Goal: Information Seeking & Learning: Learn about a topic

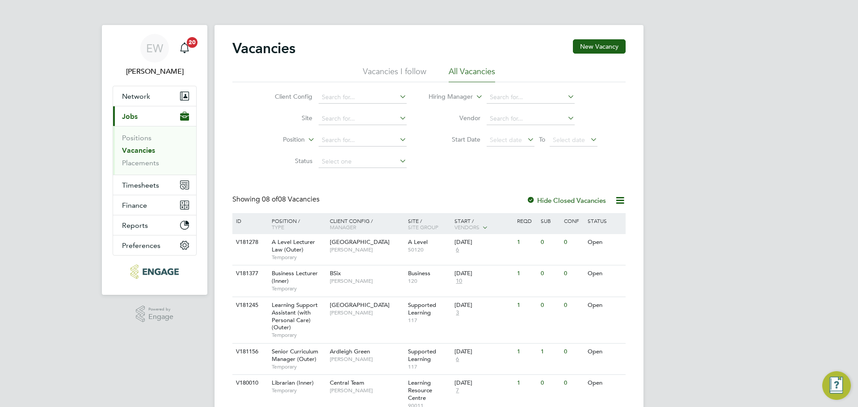
click at [140, 158] on li "Vacancies" at bounding box center [155, 152] width 67 height 13
click at [140, 161] on link "Placements" at bounding box center [140, 163] width 37 height 8
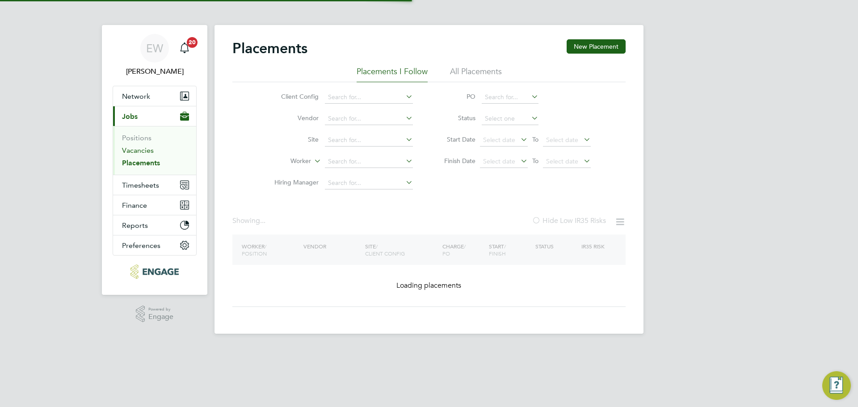
click at [138, 151] on link "Vacancies" at bounding box center [138, 150] width 32 height 8
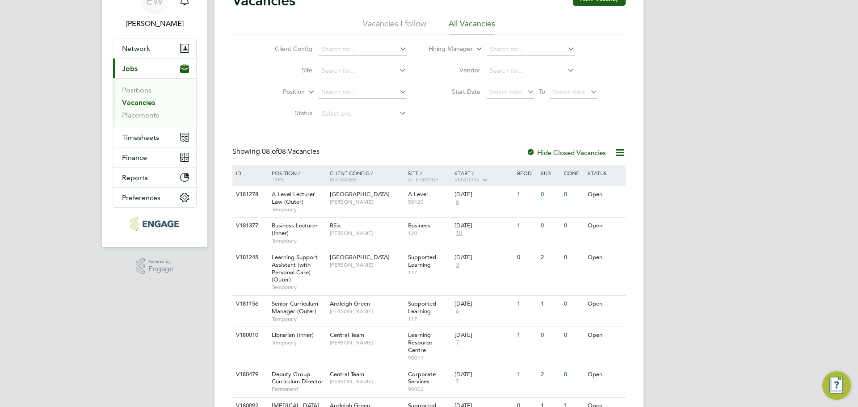
scroll to position [148, 0]
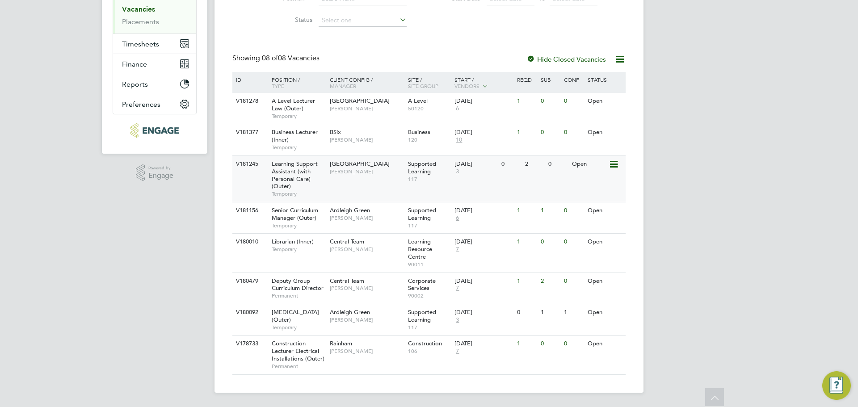
click at [301, 174] on span "Learning Support Assistant (with Personal Care) (Outer)" at bounding box center [295, 175] width 46 height 30
click at [331, 285] on span "Stephen Brayshaw" at bounding box center [367, 288] width 74 height 7
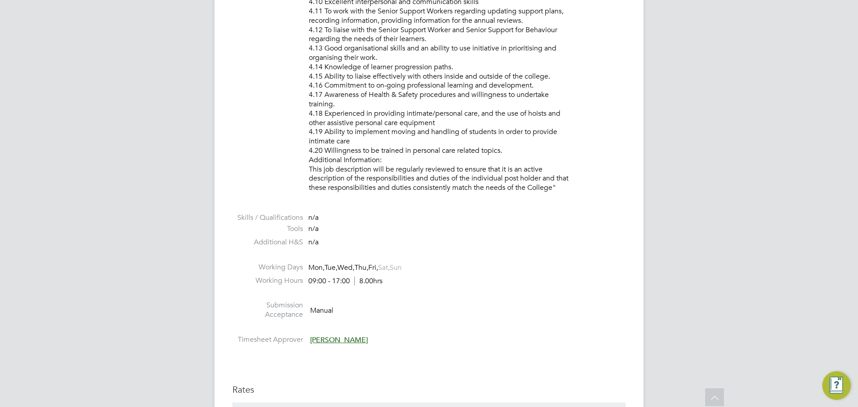
scroll to position [1537, 0]
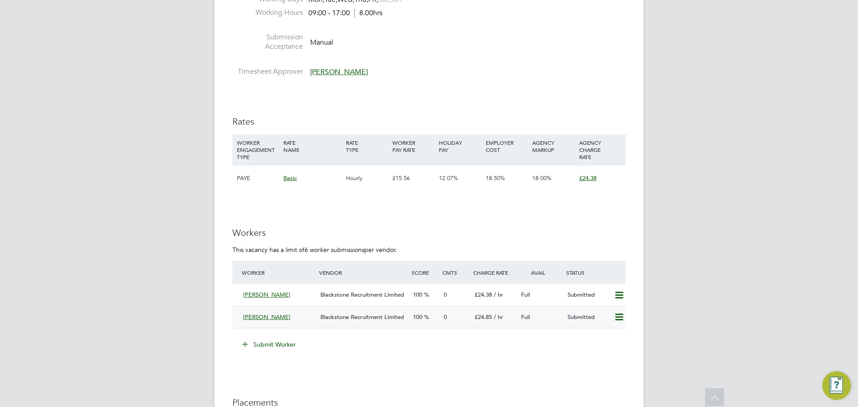
click at [463, 319] on div "0" at bounding box center [455, 317] width 31 height 15
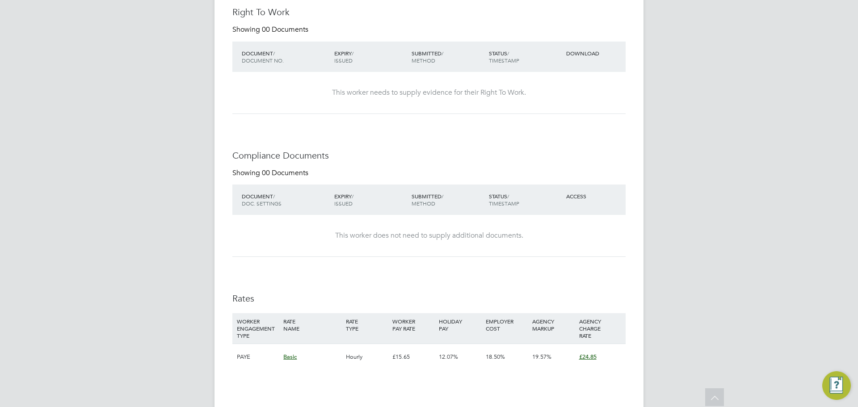
scroll to position [447, 0]
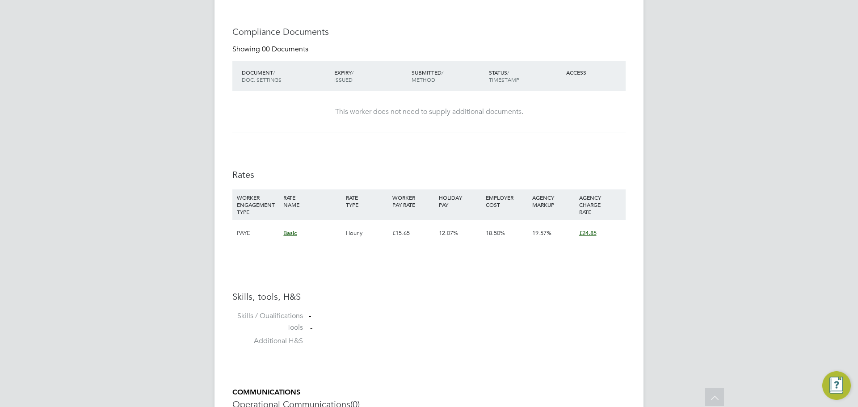
click at [583, 235] on span "£24.85" at bounding box center [587, 233] width 17 height 8
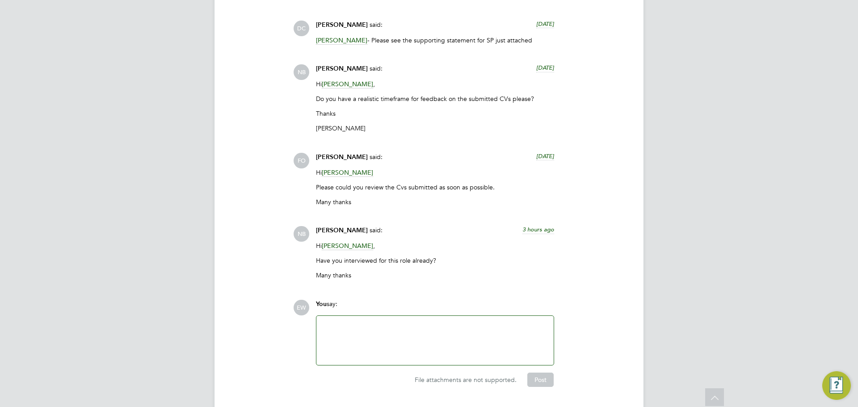
scroll to position [2945, 0]
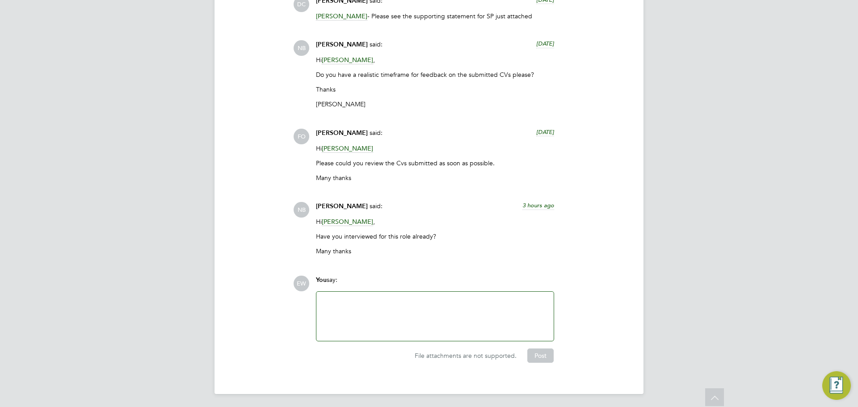
click at [360, 223] on span "Stephen Brayshaw" at bounding box center [347, 222] width 51 height 8
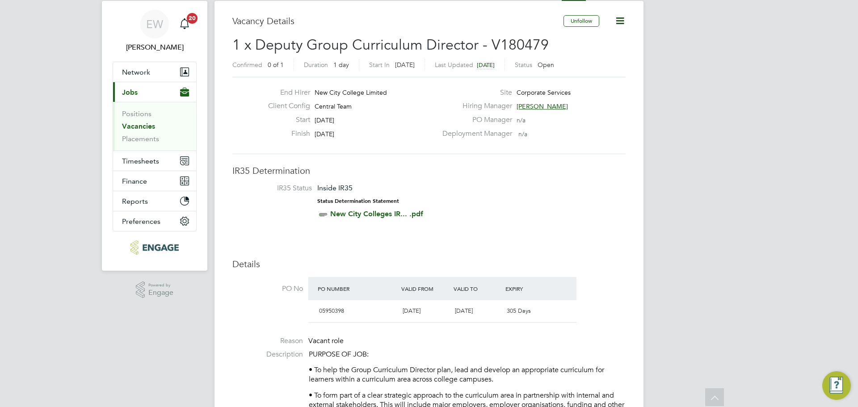
scroll to position [0, 0]
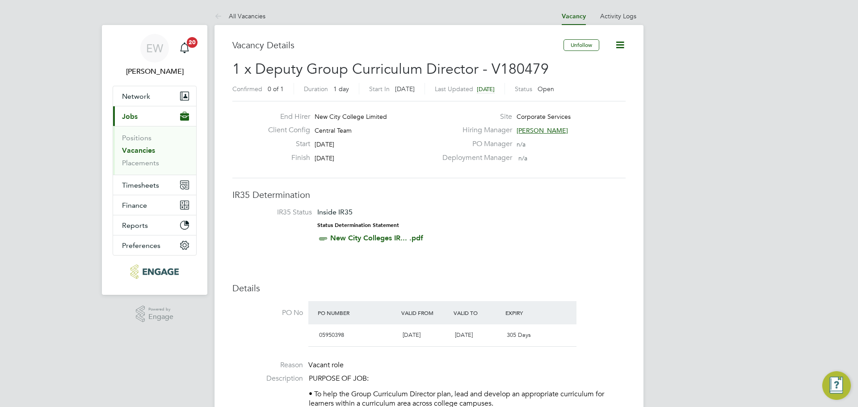
click at [537, 130] on span "Stephen Brayshaw" at bounding box center [542, 130] width 51 height 8
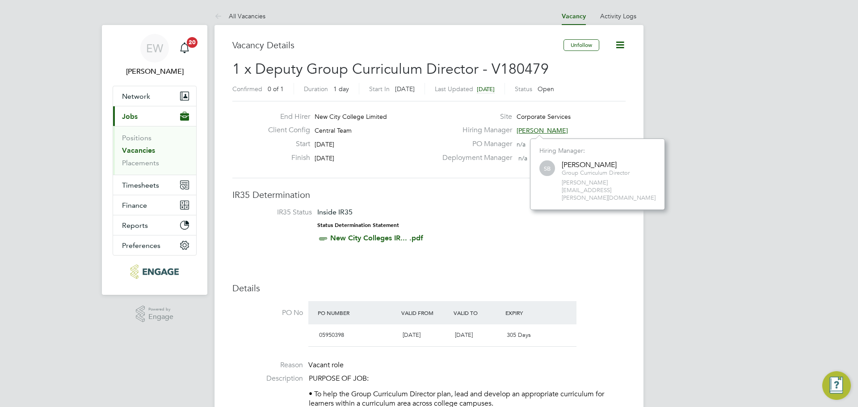
scroll to position [56, 134]
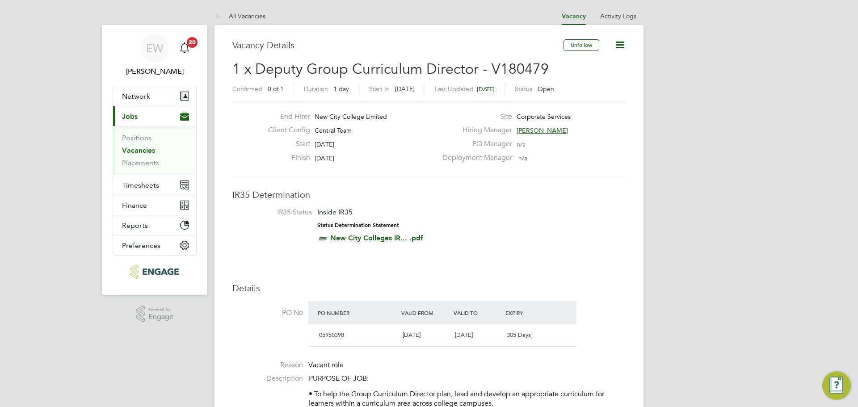
click at [525, 131] on span "Stephen Brayshaw" at bounding box center [542, 130] width 51 height 8
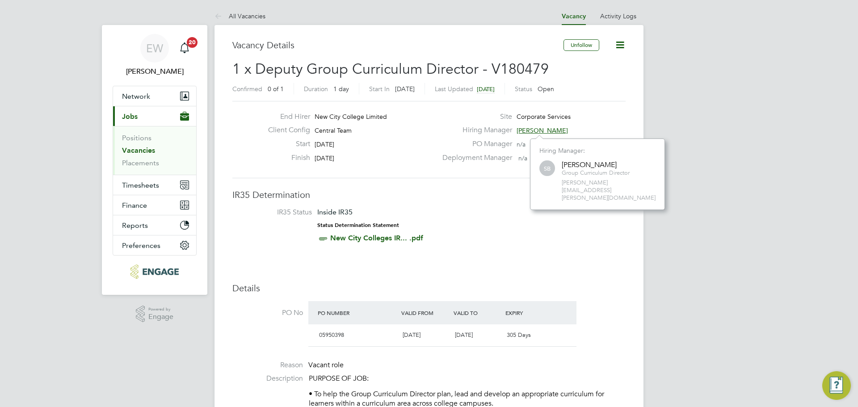
drag, startPoint x: 738, startPoint y: 163, endPoint x: 772, endPoint y: 125, distance: 50.9
